Goal: Transaction & Acquisition: Download file/media

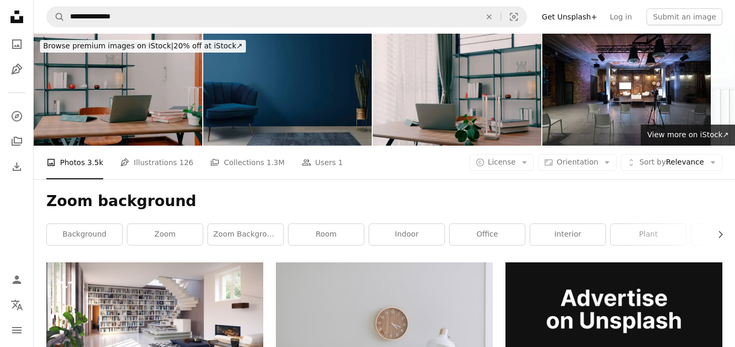
scroll to position [1116, 0]
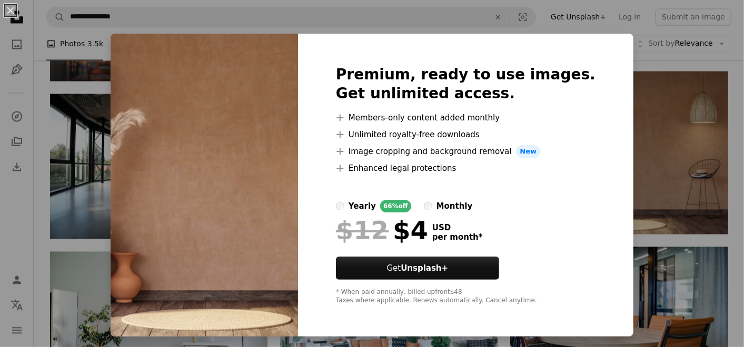
click at [724, 63] on div "An X shape Premium, ready to use images. Get unlimited access. A plus sign Memb…" at bounding box center [372, 173] width 744 height 347
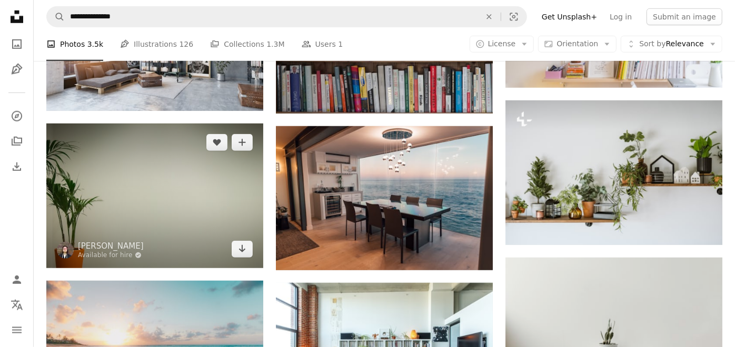
scroll to position [458, 0]
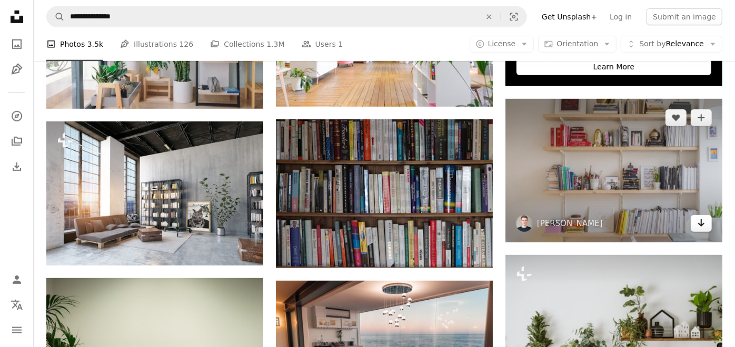
click at [699, 223] on icon "Arrow pointing down" at bounding box center [701, 223] width 8 height 13
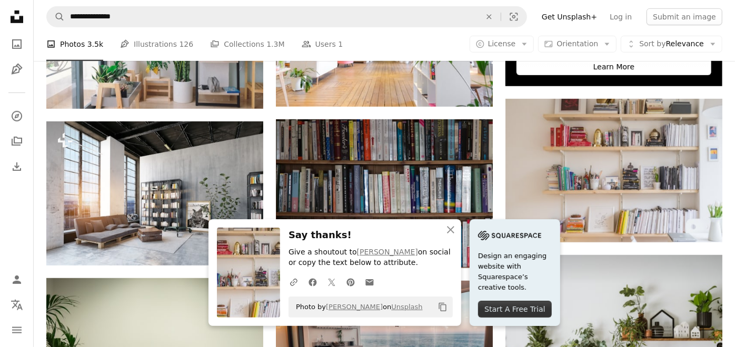
scroll to position [762, 0]
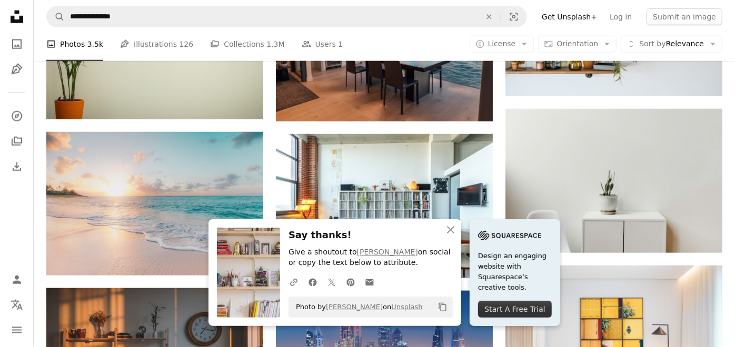
click at [450, 232] on icon "button" at bounding box center [450, 229] width 7 height 7
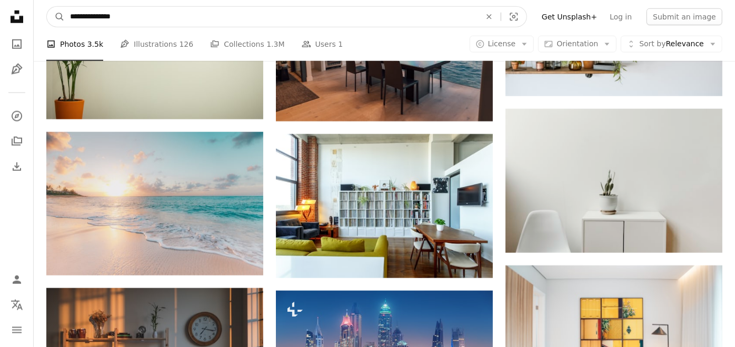
click at [145, 18] on input "**********" at bounding box center [271, 17] width 413 height 20
type input "**********"
click at [47, 7] on button "A magnifying glass" at bounding box center [56, 17] width 18 height 20
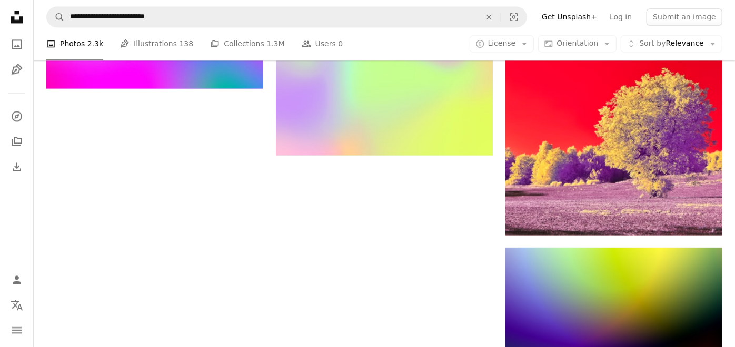
scroll to position [1444, 0]
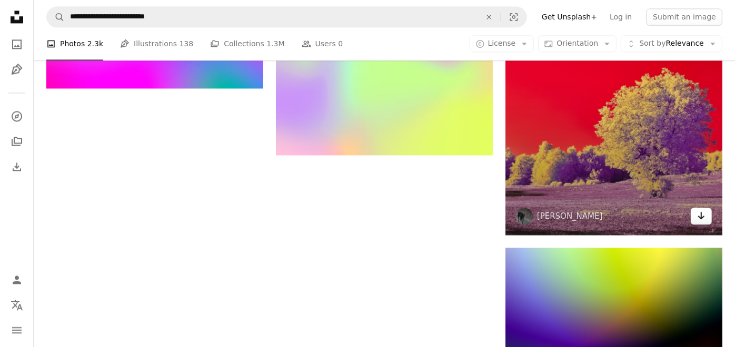
click at [701, 215] on icon "Download" at bounding box center [701, 215] width 7 height 7
